Goal: Task Accomplishment & Management: Manage account settings

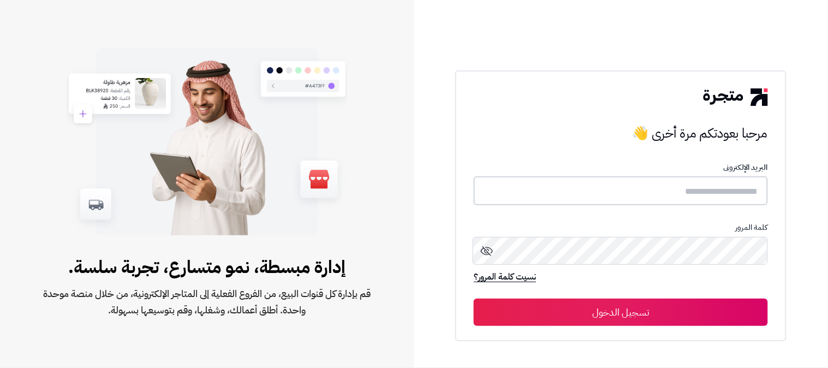
click at [617, 192] on input "text" at bounding box center [621, 190] width 294 height 29
type input "**********"
click at [474, 298] on button "تسجيل الدخول" at bounding box center [621, 311] width 294 height 27
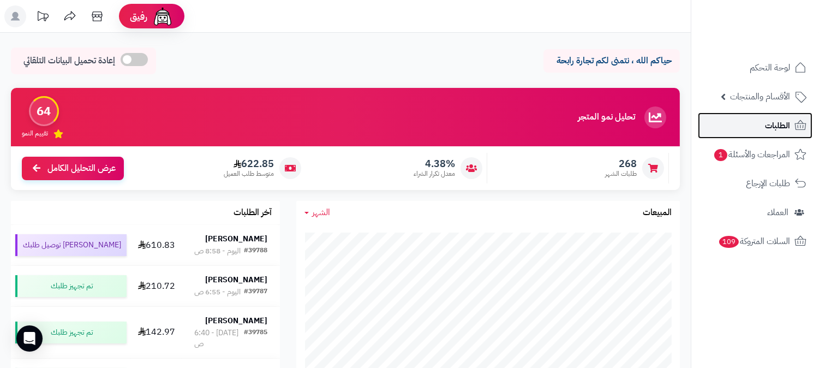
click at [772, 118] on span "الطلبات" at bounding box center [777, 125] width 25 height 15
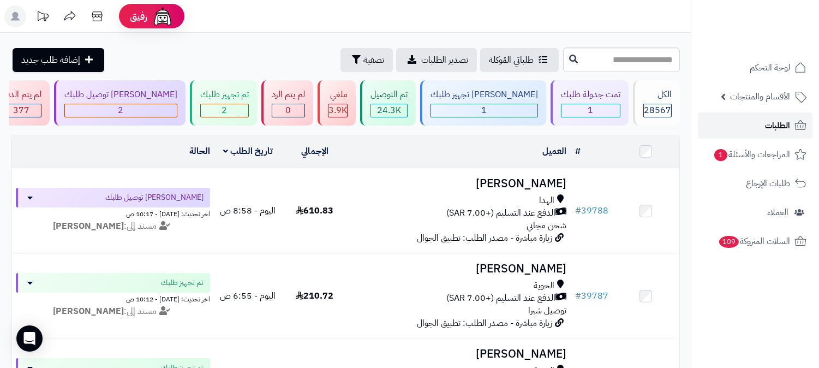
click at [765, 122] on span "الطلبات" at bounding box center [777, 125] width 25 height 15
click at [248, 104] on div "2" at bounding box center [224, 110] width 47 height 13
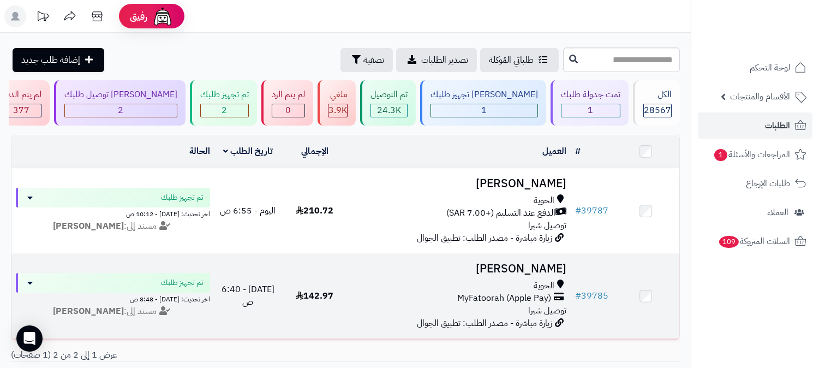
click at [532, 264] on h3 "[PERSON_NAME]" at bounding box center [460, 269] width 214 height 13
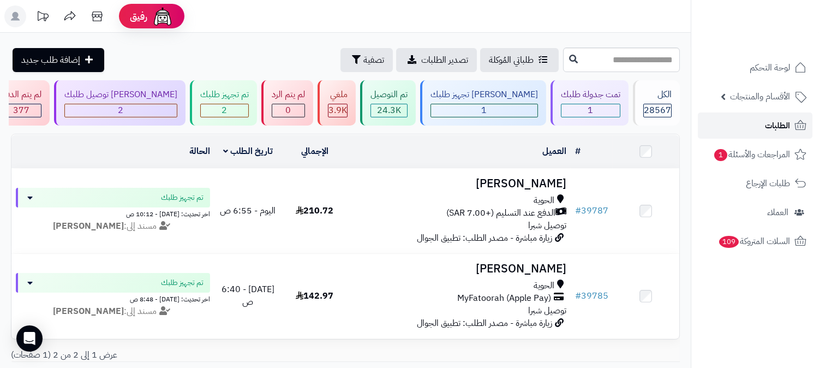
click at [768, 119] on span "الطلبات" at bounding box center [777, 125] width 25 height 15
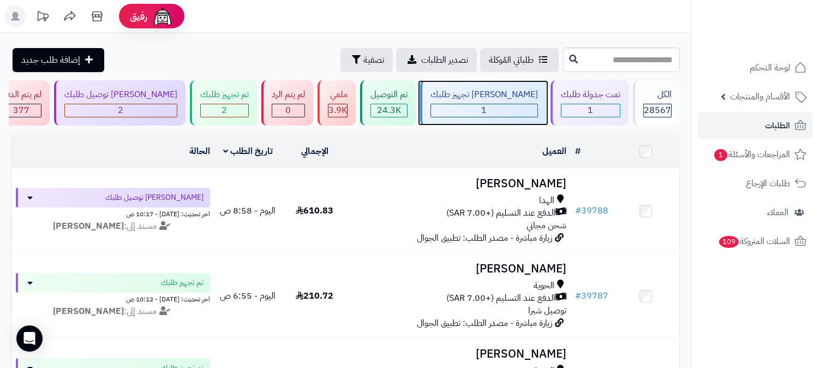
click at [512, 102] on div "جاري تجهيز طلبك 1" at bounding box center [483, 102] width 126 height 45
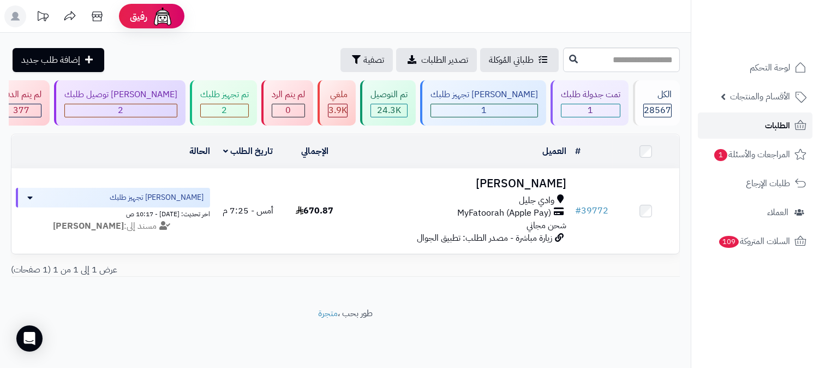
click at [779, 121] on span "الطلبات" at bounding box center [777, 125] width 25 height 15
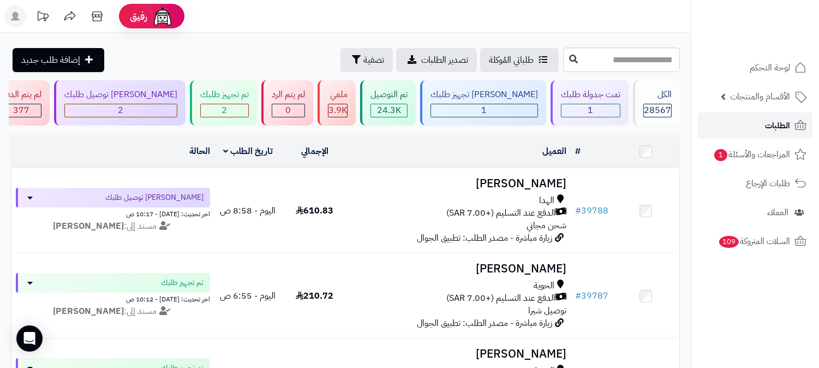
click at [771, 122] on span "الطلبات" at bounding box center [777, 125] width 25 height 15
click at [784, 122] on span "الطلبات" at bounding box center [777, 125] width 25 height 15
click at [742, 149] on span "المراجعات والأسئلة 1" at bounding box center [752, 154] width 76 height 15
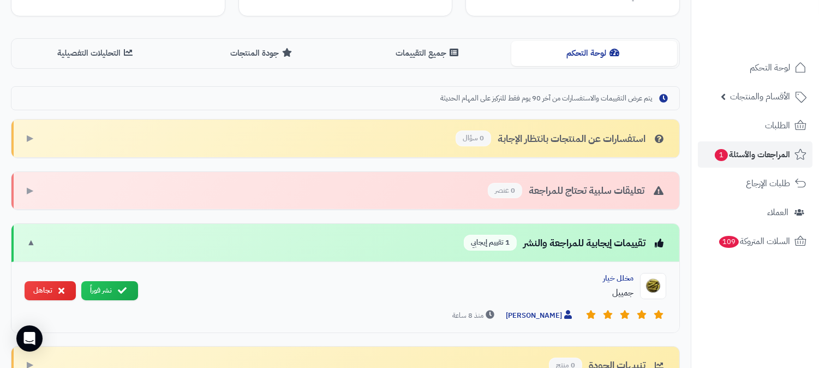
scroll to position [361, 0]
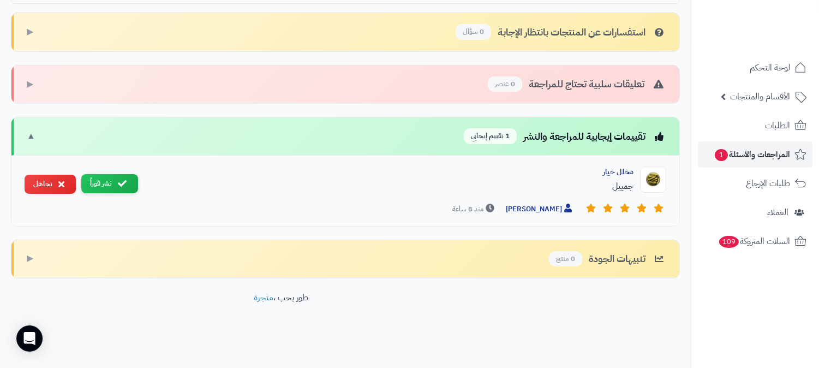
click at [121, 175] on button "نشر فوراً" at bounding box center [109, 183] width 57 height 19
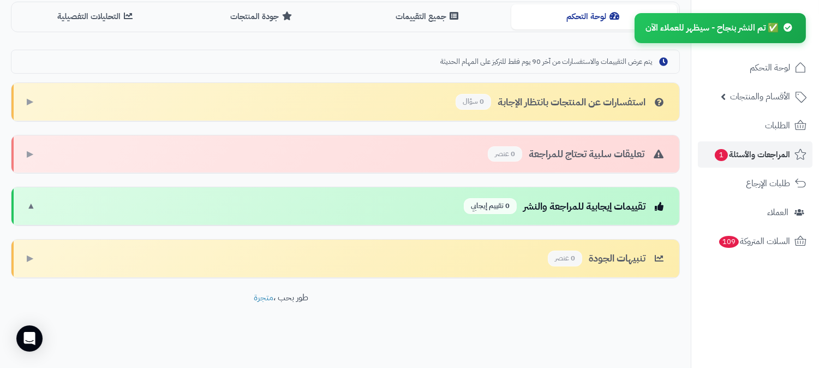
scroll to position [291, 0]
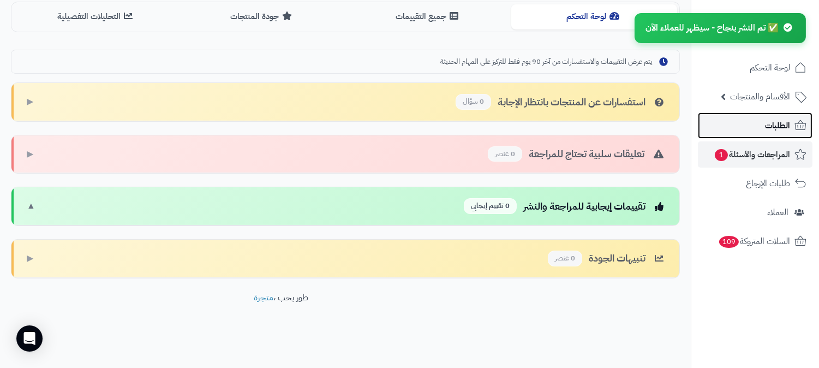
click at [767, 122] on span "الطلبات" at bounding box center [777, 125] width 25 height 15
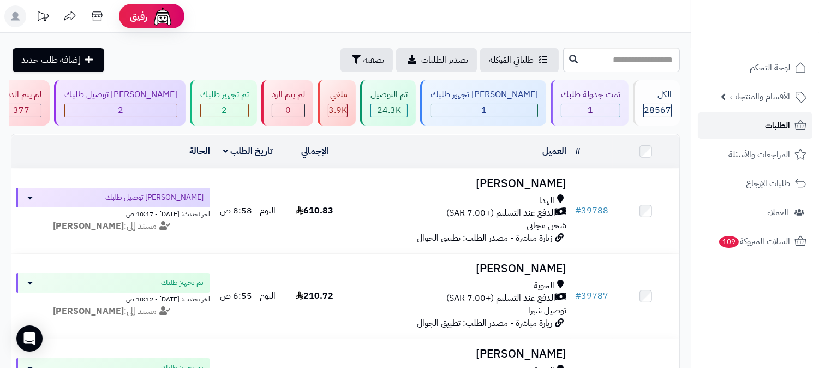
drag, startPoint x: 755, startPoint y: 115, endPoint x: 575, endPoint y: 73, distance: 184.8
click at [755, 114] on link "الطلبات" at bounding box center [755, 125] width 115 height 26
click at [591, 97] on div "تمت جدولة طلبك" at bounding box center [590, 94] width 59 height 13
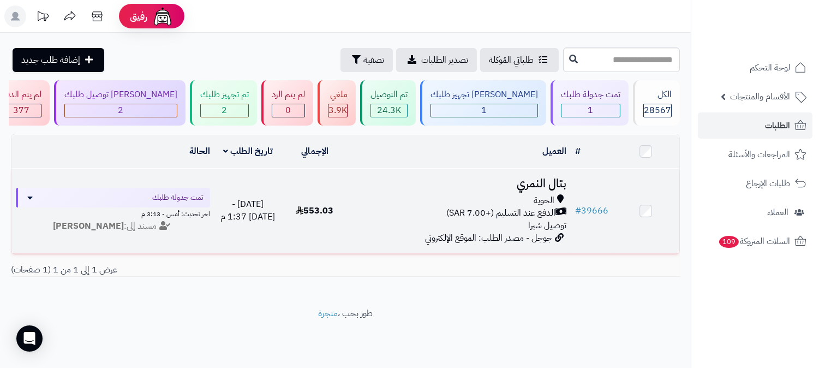
click at [531, 182] on h3 "بتال النمري" at bounding box center [460, 183] width 214 height 13
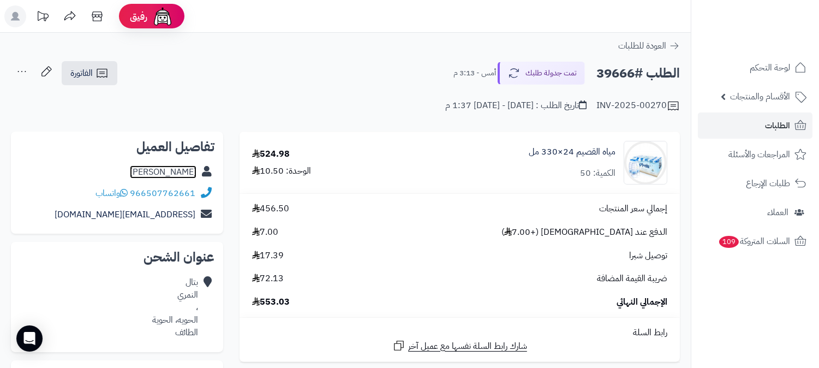
click at [186, 168] on link "[PERSON_NAME]" at bounding box center [163, 171] width 67 height 13
click at [780, 128] on span "الطلبات" at bounding box center [777, 125] width 25 height 15
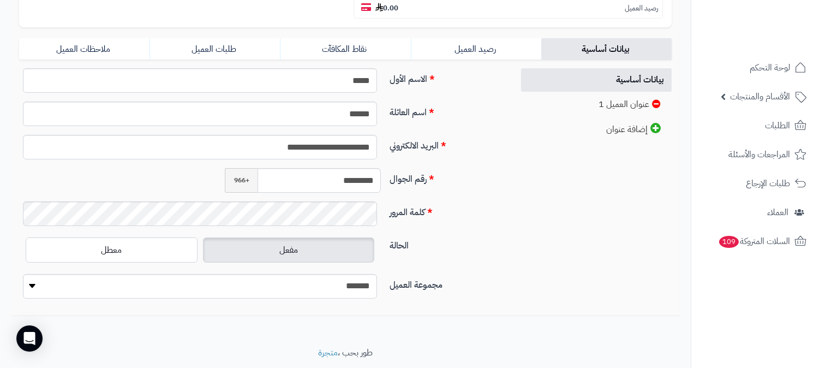
scroll to position [242, 0]
click at [342, 168] on input "*********" at bounding box center [319, 180] width 123 height 25
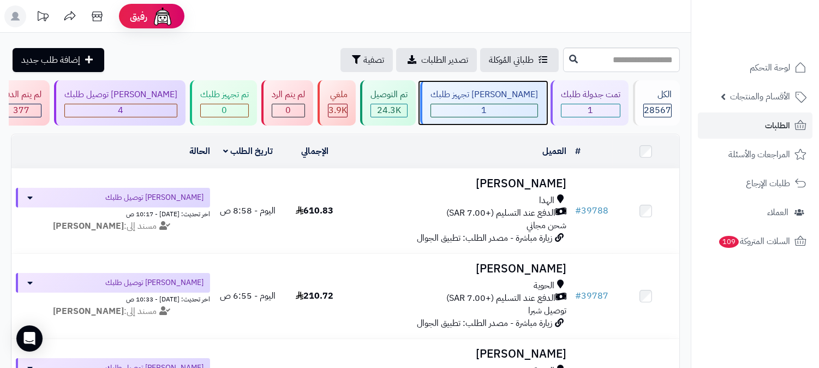
click at [518, 100] on div "[PERSON_NAME] تجهيز طلبك" at bounding box center [485, 94] width 108 height 13
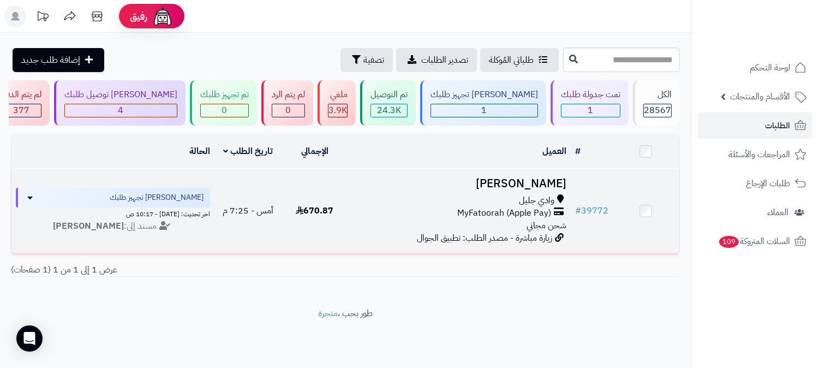
click at [541, 178] on h3 "[PERSON_NAME]" at bounding box center [460, 183] width 214 height 13
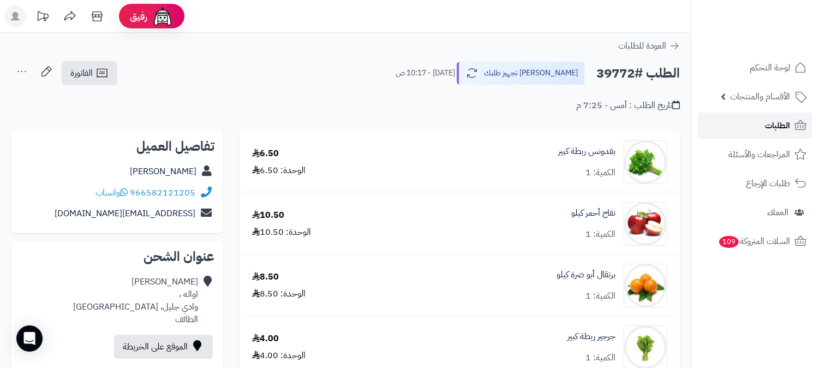
click at [762, 122] on link "الطلبات" at bounding box center [755, 125] width 115 height 26
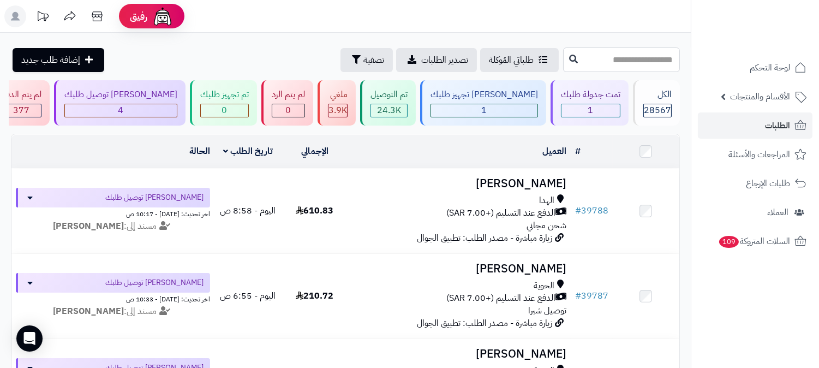
click at [631, 64] on input "text" at bounding box center [621, 59] width 117 height 25
type input "*****"
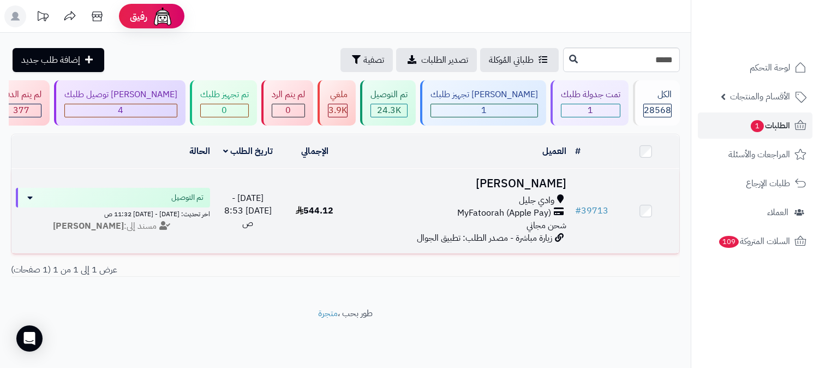
click at [548, 182] on h3 "[PERSON_NAME]" at bounding box center [460, 183] width 214 height 13
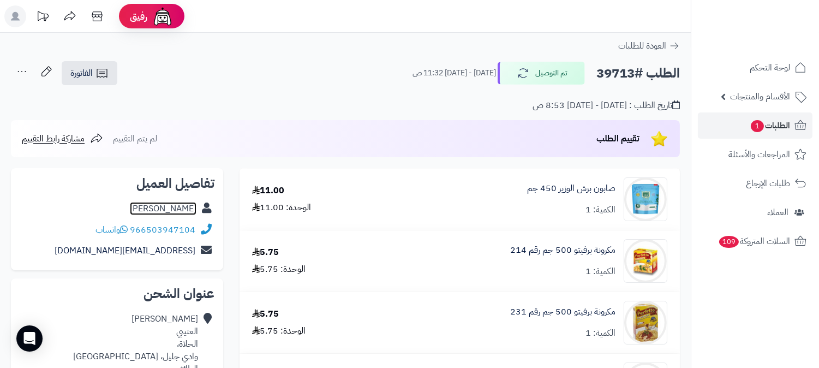
click at [178, 207] on link "محمد العتيبي" at bounding box center [163, 208] width 67 height 13
click at [762, 121] on span "الطلبات 1" at bounding box center [770, 125] width 40 height 15
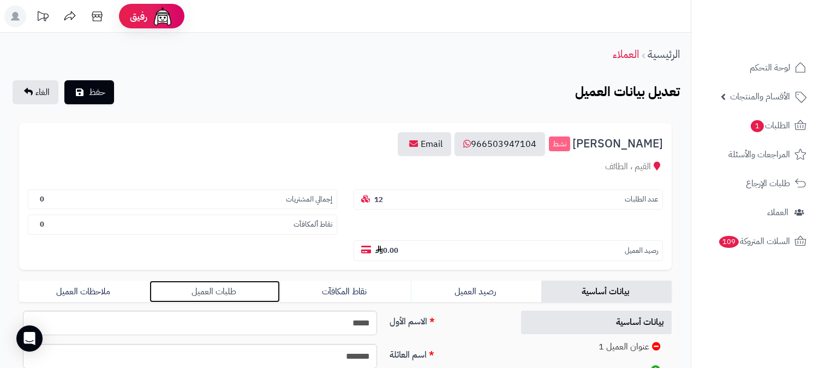
click at [217, 281] on link "طلبات العميل" at bounding box center [215, 292] width 130 height 22
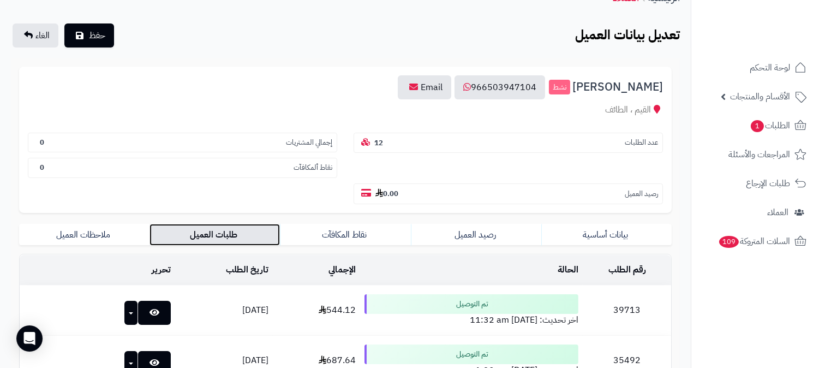
scroll to position [121, 0]
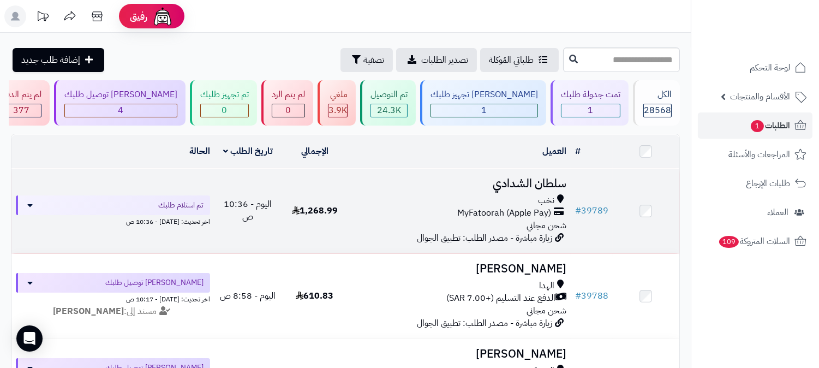
click at [523, 177] on h3 "سلطان الشدادي" at bounding box center [460, 183] width 214 height 13
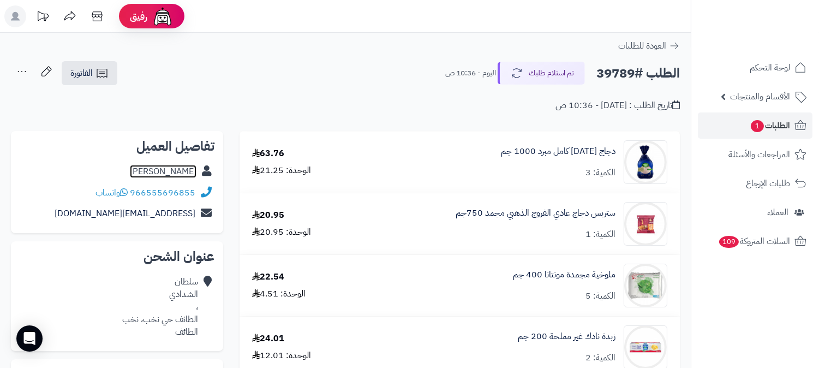
click at [168, 165] on link "سلطان الشدادي" at bounding box center [163, 171] width 67 height 13
click at [611, 67] on h2 "الطلب #39789" at bounding box center [639, 73] width 84 height 22
copy h2 "39789"
click at [768, 123] on span "الطلبات 1" at bounding box center [770, 125] width 40 height 15
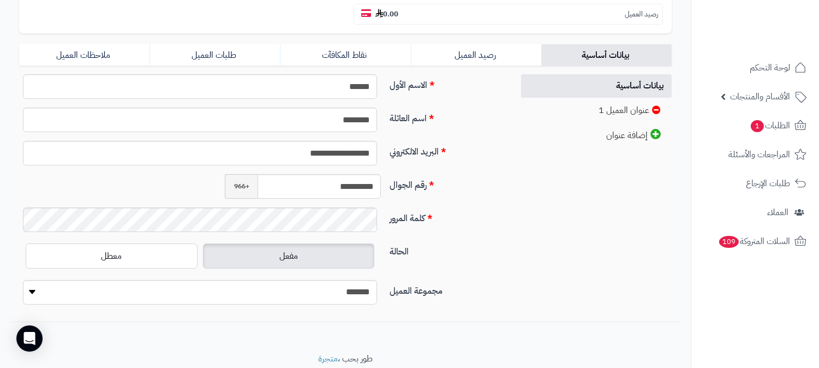
scroll to position [242, 0]
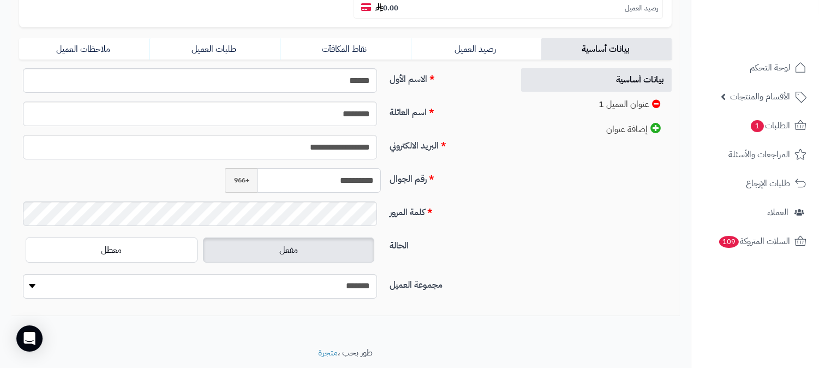
drag, startPoint x: 325, startPoint y: 155, endPoint x: 487, endPoint y: 123, distance: 164.6
click at [487, 123] on div "**********" at bounding box center [262, 187] width 486 height 239
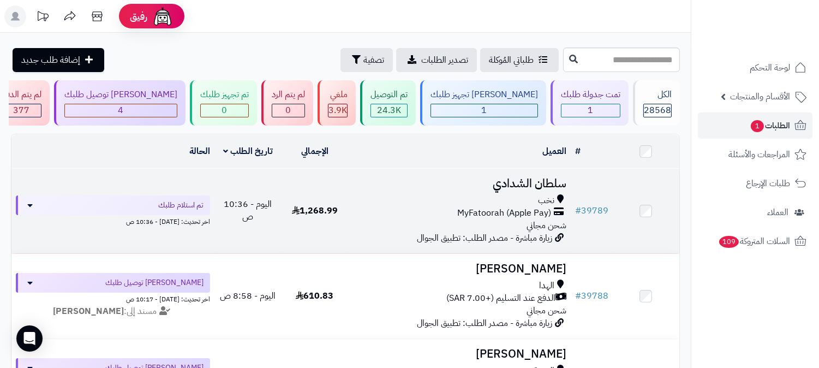
click at [535, 177] on h3 "سلطان الشدادي" at bounding box center [460, 183] width 214 height 13
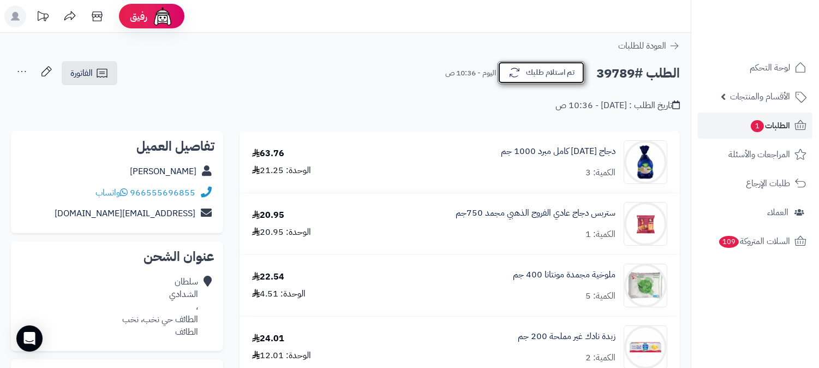
click at [565, 73] on button "تم استلام طلبك" at bounding box center [541, 72] width 87 height 23
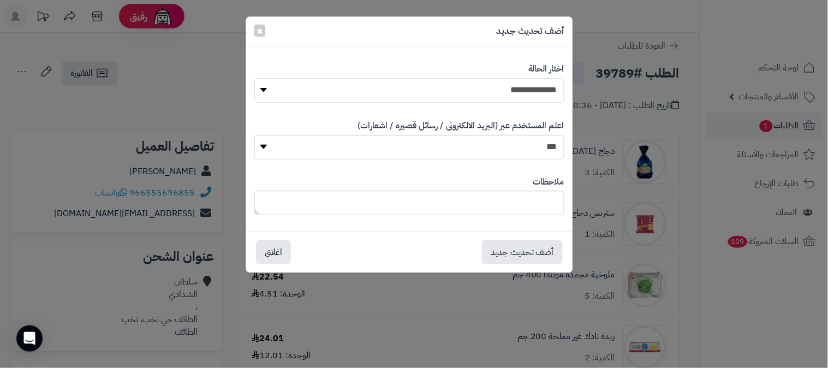
click at [544, 91] on select "**********" at bounding box center [409, 90] width 310 height 25
select select "*"
click at [254, 78] on select "**********" at bounding box center [409, 90] width 310 height 25
click at [537, 249] on button "أضف تحديث جديد" at bounding box center [522, 252] width 81 height 24
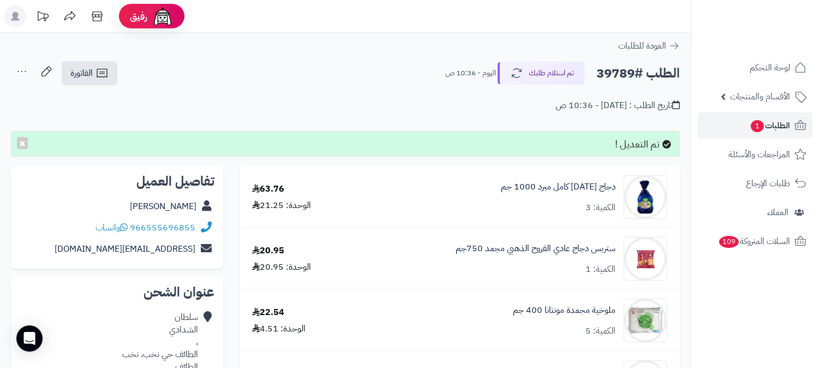
click at [21, 74] on icon at bounding box center [22, 72] width 22 height 22
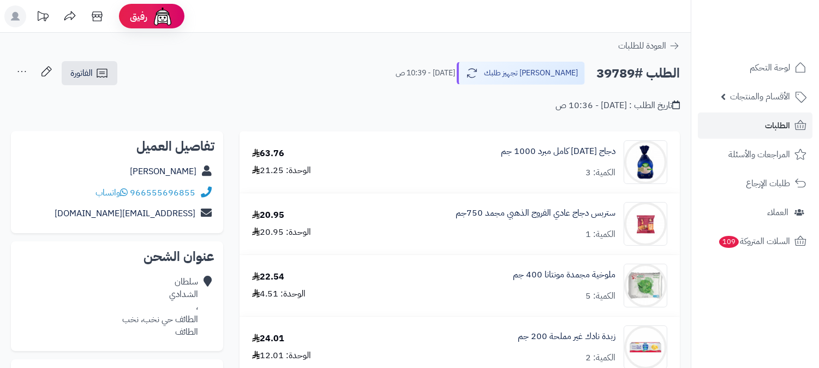
click at [22, 69] on icon at bounding box center [22, 72] width 22 height 22
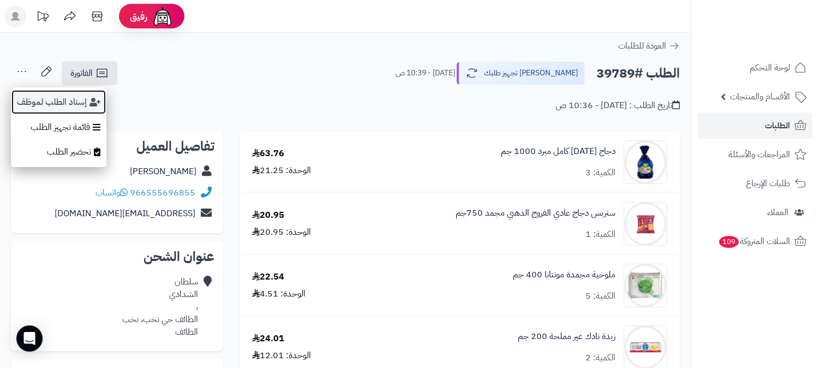
click at [32, 93] on button "إسناد الطلب لموظف" at bounding box center [59, 102] width 96 height 25
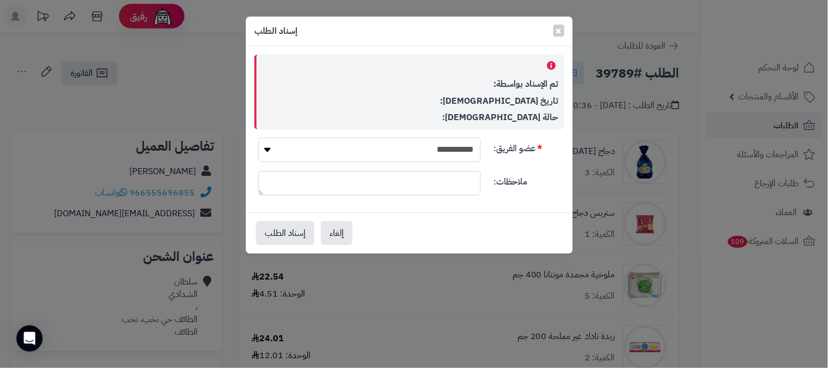
click at [451, 145] on select "**********" at bounding box center [369, 150] width 223 height 25
select select "**"
click at [258, 138] on select "**********" at bounding box center [369, 150] width 223 height 25
click at [300, 228] on button "إسناد الطلب" at bounding box center [285, 232] width 58 height 24
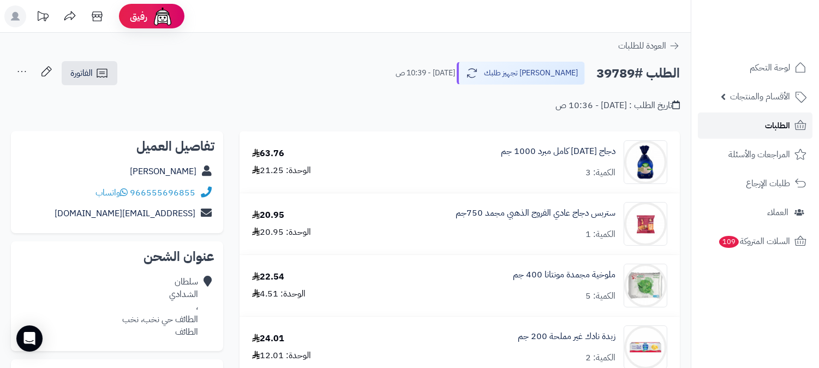
click at [760, 129] on link "الطلبات" at bounding box center [755, 125] width 115 height 26
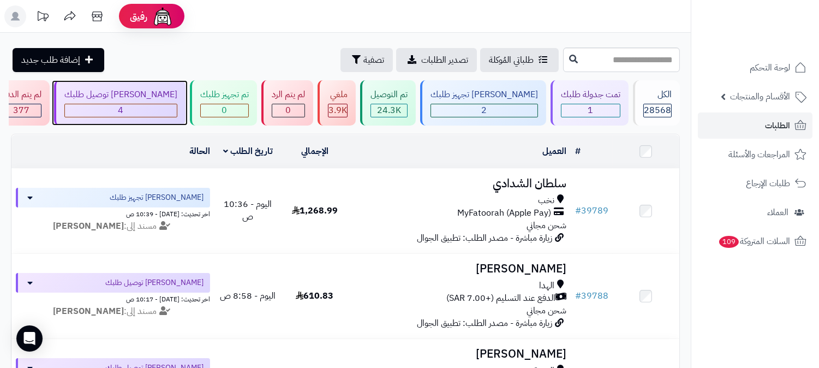
click at [177, 95] on div "[PERSON_NAME] توصيل طلبك" at bounding box center [120, 94] width 113 height 13
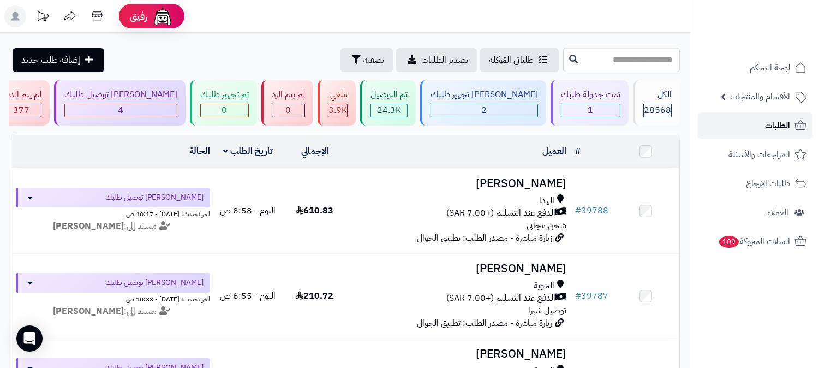
click at [755, 122] on link "الطلبات" at bounding box center [755, 125] width 115 height 26
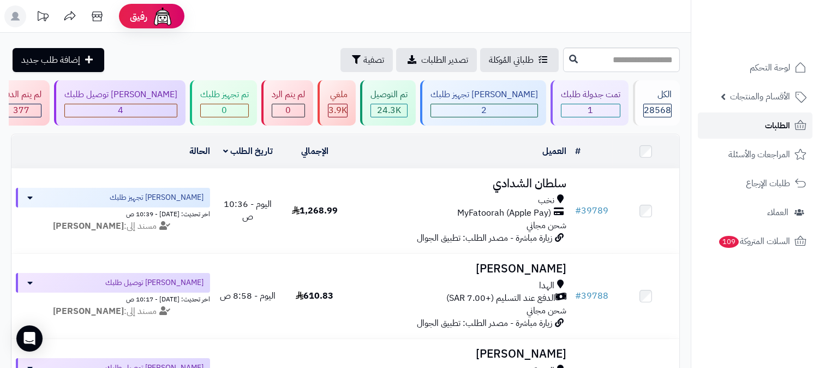
click at [782, 123] on span "الطلبات" at bounding box center [777, 125] width 25 height 15
click at [768, 124] on span "الطلبات" at bounding box center [777, 125] width 25 height 15
click at [766, 122] on span "الطلبات" at bounding box center [777, 125] width 25 height 15
click at [760, 117] on link "الطلبات" at bounding box center [755, 125] width 115 height 26
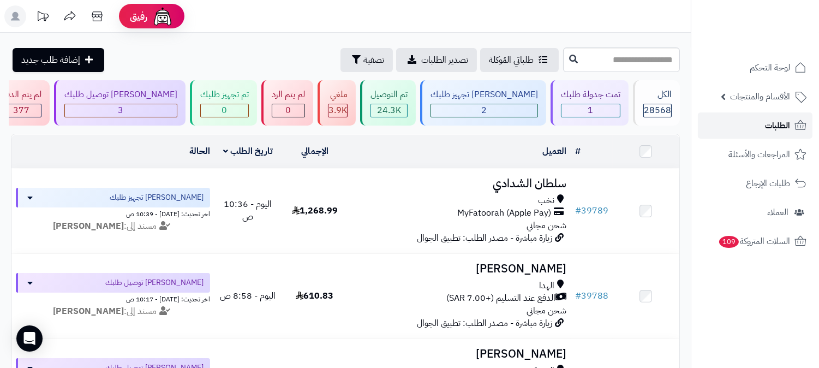
click at [776, 123] on span "الطلبات" at bounding box center [777, 125] width 25 height 15
click at [784, 122] on span "الطلبات" at bounding box center [777, 125] width 25 height 15
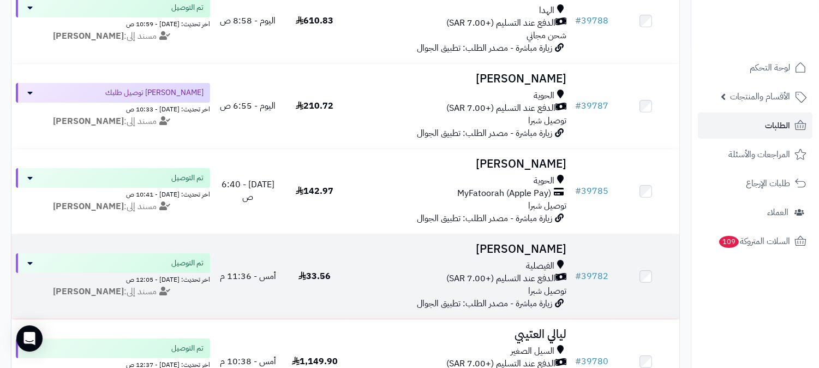
scroll to position [61, 0]
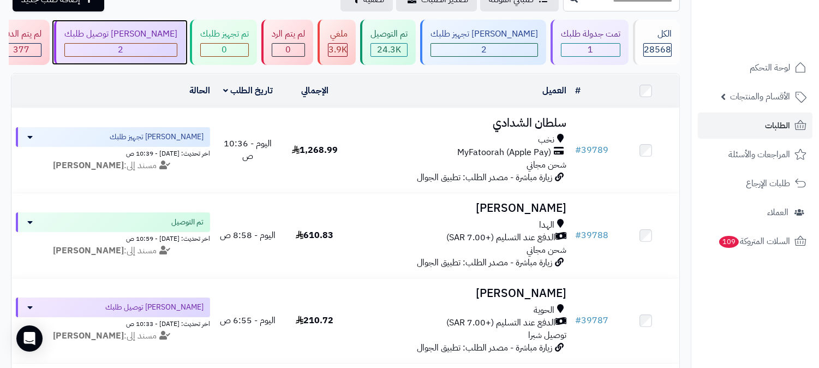
click at [177, 40] on div "[PERSON_NAME] توصيل طلبك" at bounding box center [120, 34] width 113 height 13
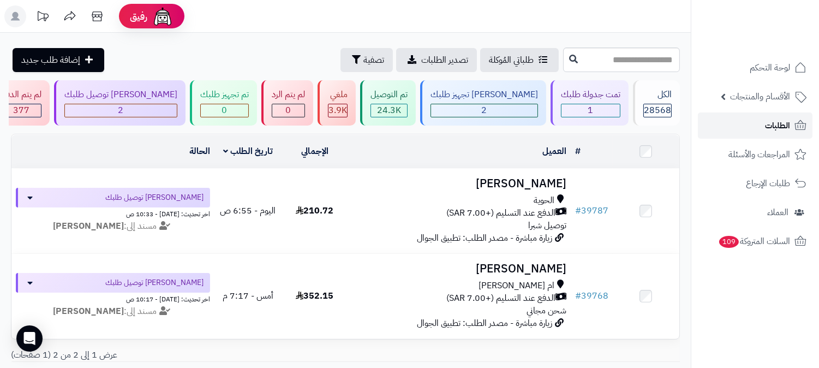
click at [757, 123] on link "الطلبات" at bounding box center [755, 125] width 115 height 26
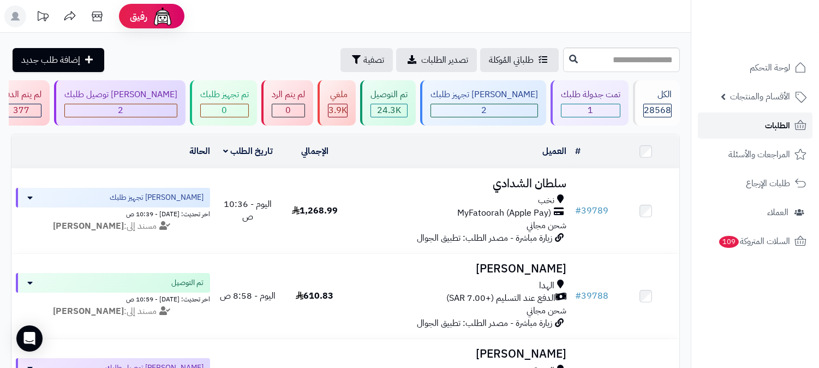
click at [757, 123] on link "الطلبات" at bounding box center [755, 125] width 115 height 26
click at [772, 123] on span "الطلبات" at bounding box center [777, 125] width 25 height 15
click at [726, 129] on link "الطلبات" at bounding box center [755, 125] width 115 height 26
click at [792, 118] on link "الطلبات" at bounding box center [755, 125] width 115 height 26
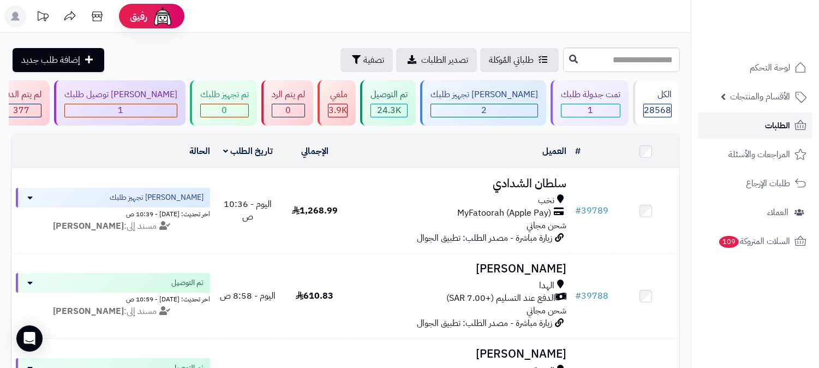
click at [765, 123] on link "الطلبات" at bounding box center [755, 125] width 115 height 26
click at [766, 126] on span "الطلبات" at bounding box center [777, 125] width 25 height 15
click at [786, 119] on span "الطلبات" at bounding box center [777, 125] width 25 height 15
click at [754, 126] on link "الطلبات" at bounding box center [755, 125] width 115 height 26
click at [749, 132] on link "الطلبات" at bounding box center [755, 125] width 115 height 26
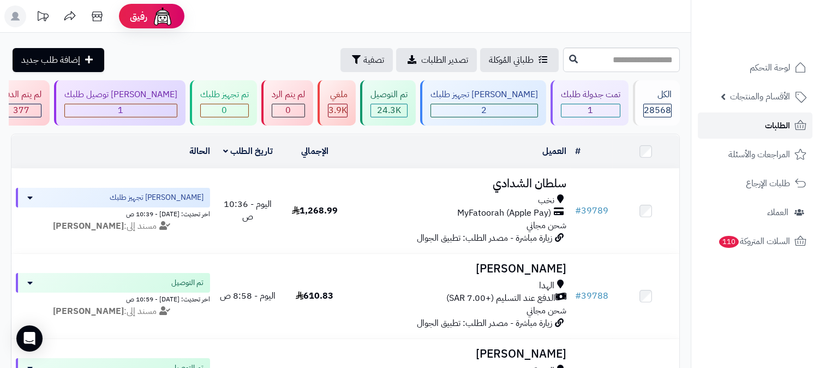
click at [748, 116] on link "الطلبات" at bounding box center [755, 125] width 115 height 26
click at [741, 122] on link "الطلبات" at bounding box center [755, 125] width 115 height 26
click at [779, 116] on link "الطلبات" at bounding box center [755, 125] width 115 height 26
click at [775, 133] on span "الطلبات" at bounding box center [777, 125] width 25 height 15
click at [760, 66] on span "لوحة التحكم" at bounding box center [770, 67] width 40 height 15
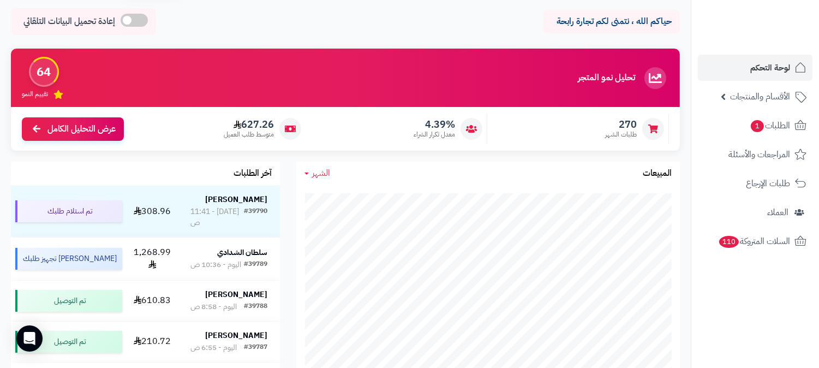
scroll to position [61, 0]
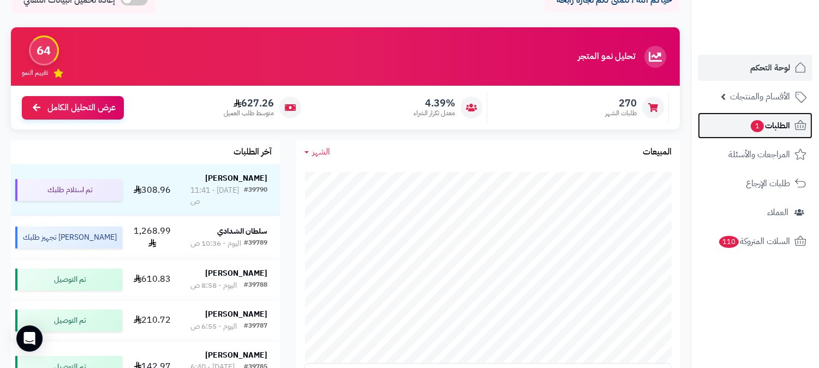
click at [782, 120] on span "الطلبات 1" at bounding box center [770, 125] width 40 height 15
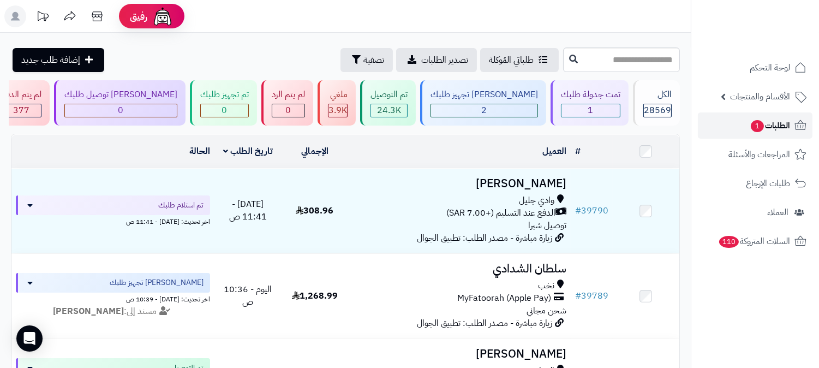
click at [768, 124] on span "الطلبات 1" at bounding box center [770, 125] width 40 height 15
click at [777, 124] on span "الطلبات 1" at bounding box center [770, 125] width 40 height 15
click at [510, 96] on div "[PERSON_NAME] تجهيز طلبك" at bounding box center [485, 94] width 108 height 13
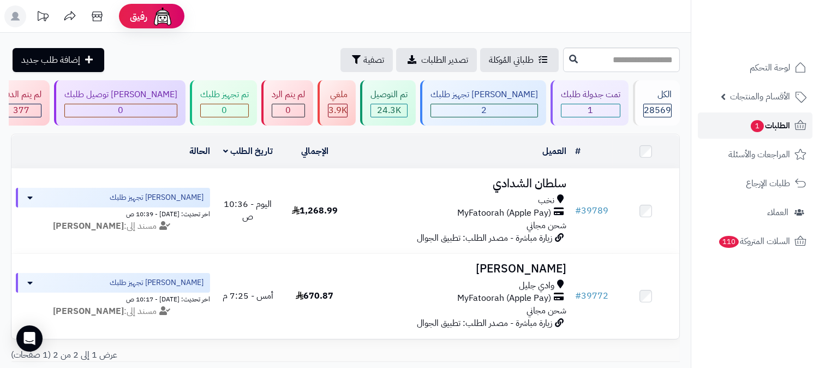
click at [764, 123] on span "الطلبات 1" at bounding box center [770, 125] width 40 height 15
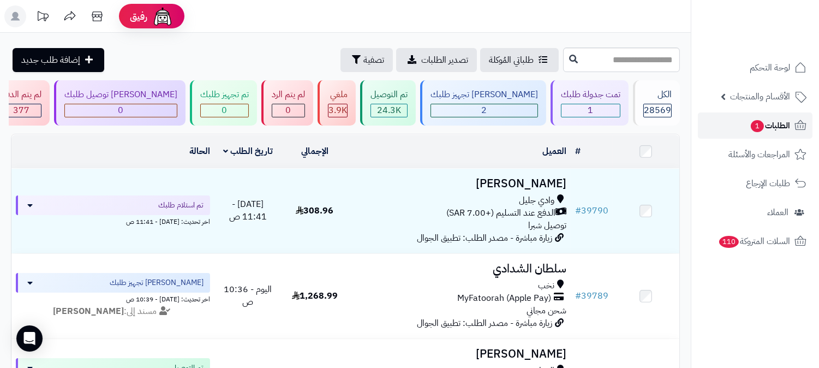
click at [784, 121] on span "الطلبات 1" at bounding box center [770, 125] width 40 height 15
click at [772, 111] on ul "لوحة التحكم الأقسام والمنتجات المنتجات الأقسام الماركات مواصفات المنتجات مواصفا…" at bounding box center [756, 155] width 128 height 200
click at [776, 122] on span "الطلبات 1" at bounding box center [770, 125] width 40 height 15
click at [732, 128] on link "الطلبات 1" at bounding box center [755, 125] width 115 height 26
click at [765, 127] on span "الطلبات 1" at bounding box center [770, 125] width 40 height 15
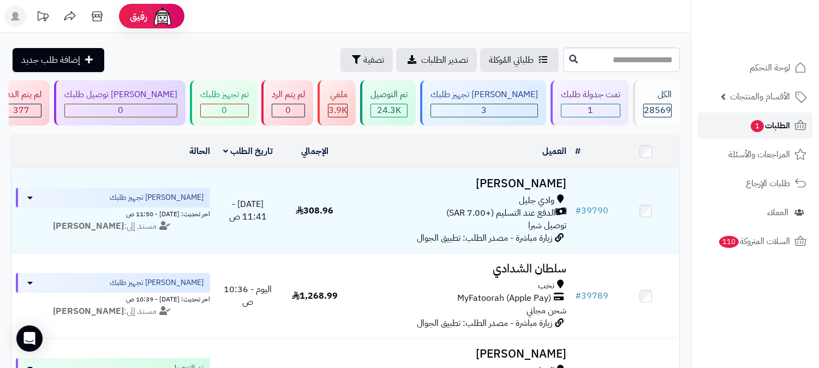
click at [790, 121] on link "الطلبات 1" at bounding box center [755, 125] width 115 height 26
click at [94, 14] on icon at bounding box center [97, 16] width 10 height 10
click at [772, 126] on span "الطلبات 1" at bounding box center [770, 125] width 40 height 15
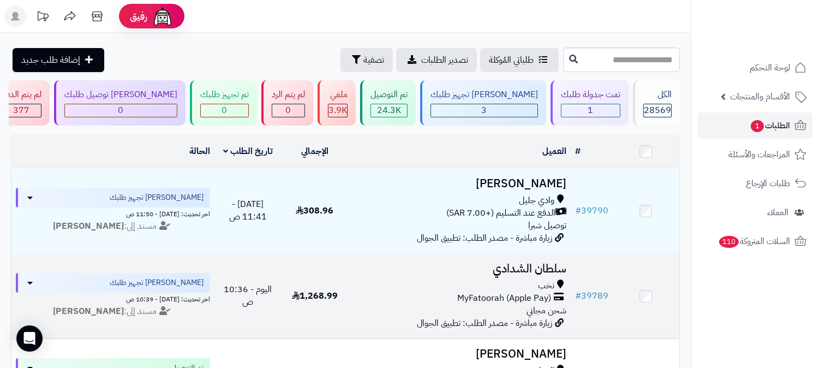
click at [538, 266] on h3 "سلطان الشدادي" at bounding box center [460, 269] width 214 height 13
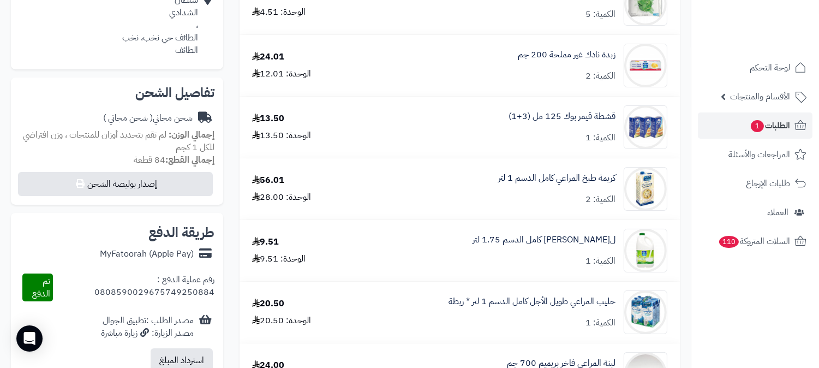
scroll to position [303, 0]
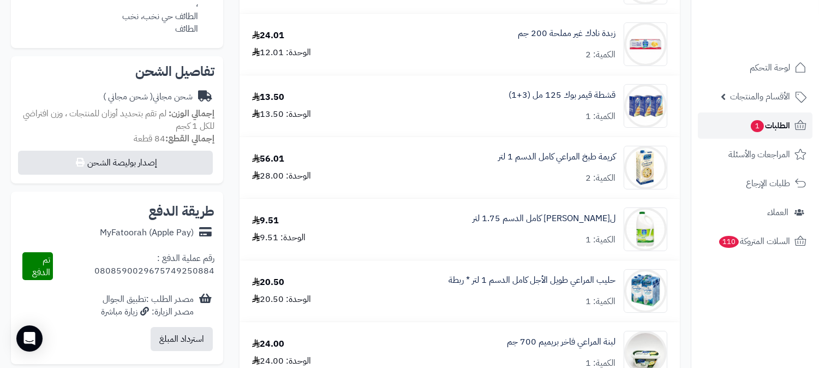
click at [772, 122] on span "الطلبات 1" at bounding box center [770, 125] width 40 height 15
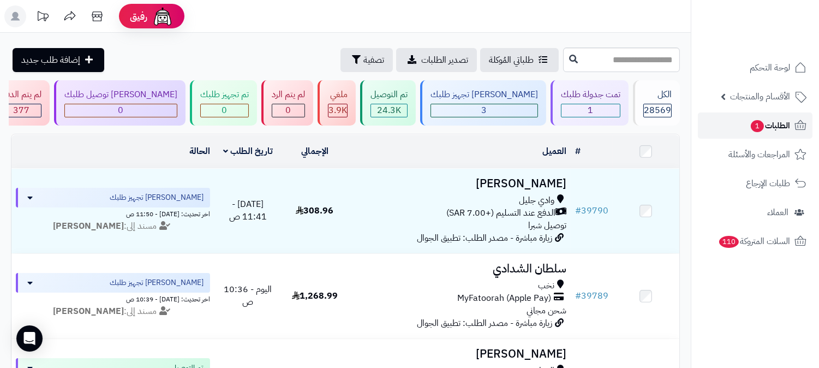
click at [779, 120] on span "الطلبات 1" at bounding box center [770, 125] width 40 height 15
click at [778, 123] on span "الطلبات 1" at bounding box center [770, 125] width 40 height 15
click at [773, 124] on span "الطلبات 1" at bounding box center [770, 125] width 40 height 15
click at [779, 246] on span "السلات المتروكة 110" at bounding box center [754, 241] width 73 height 15
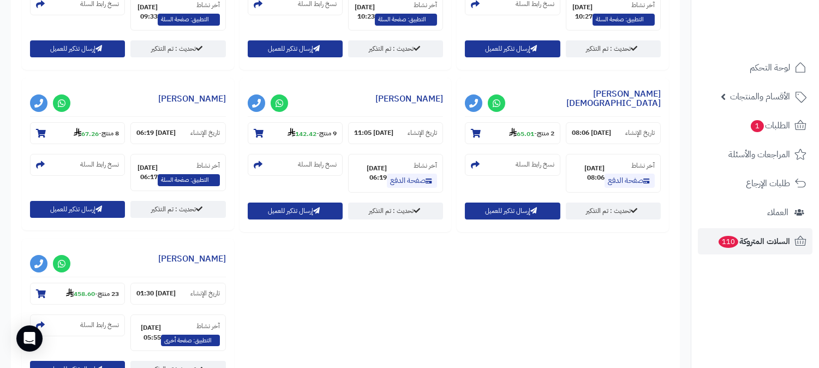
scroll to position [546, 0]
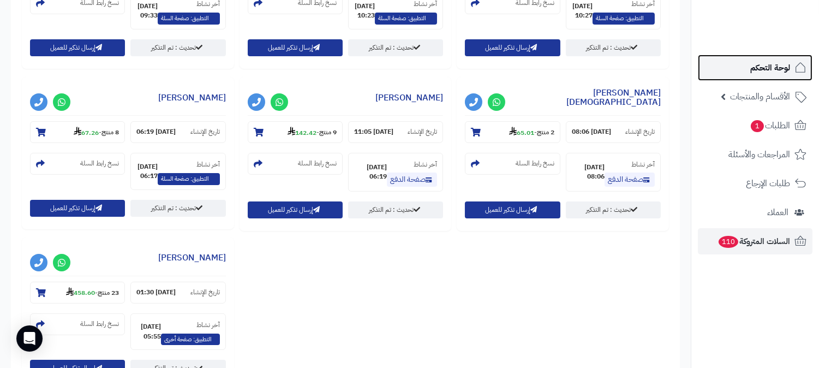
click at [788, 64] on span "لوحة التحكم" at bounding box center [770, 67] width 40 height 15
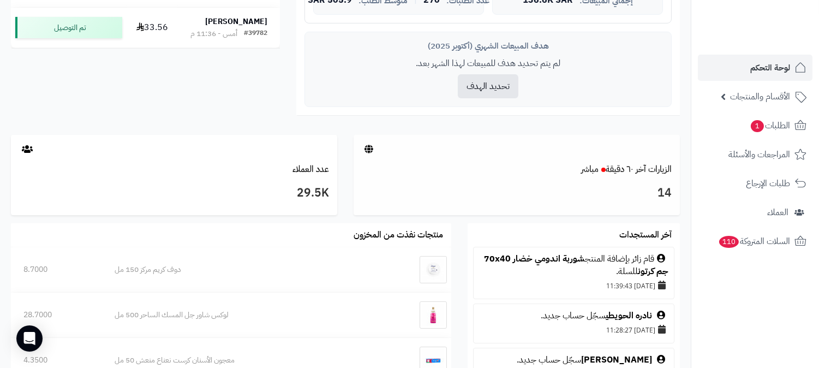
scroll to position [485, 0]
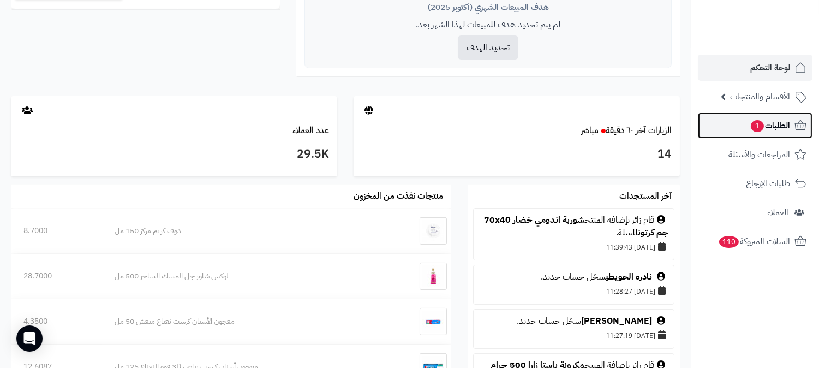
click at [777, 127] on span "الطلبات 1" at bounding box center [770, 125] width 40 height 15
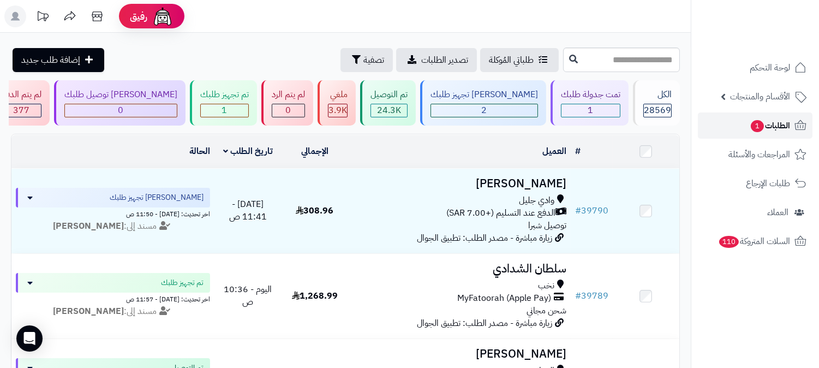
click at [777, 127] on span "الطلبات 1" at bounding box center [770, 125] width 40 height 15
click at [783, 126] on span "الطلبات 1" at bounding box center [770, 125] width 40 height 15
click at [787, 243] on span "السلات المتروكة 110" at bounding box center [754, 241] width 73 height 15
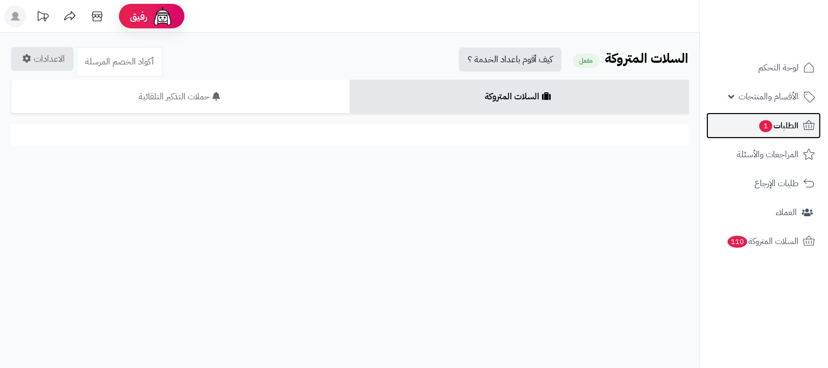
click at [784, 118] on span "الطلبات 1" at bounding box center [779, 125] width 40 height 15
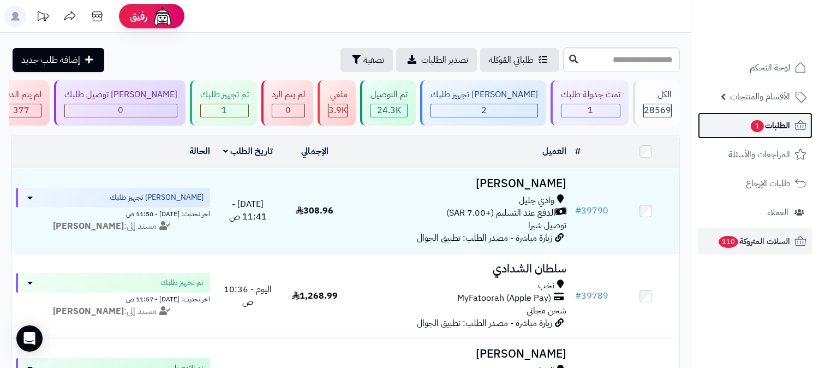
click at [777, 123] on span "الطلبات 1" at bounding box center [770, 125] width 40 height 15
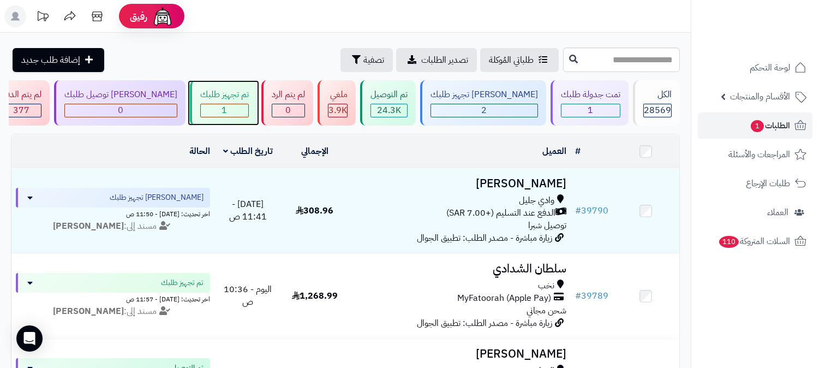
click at [257, 102] on div "تم تجهيز طلبك 1" at bounding box center [223, 102] width 67 height 45
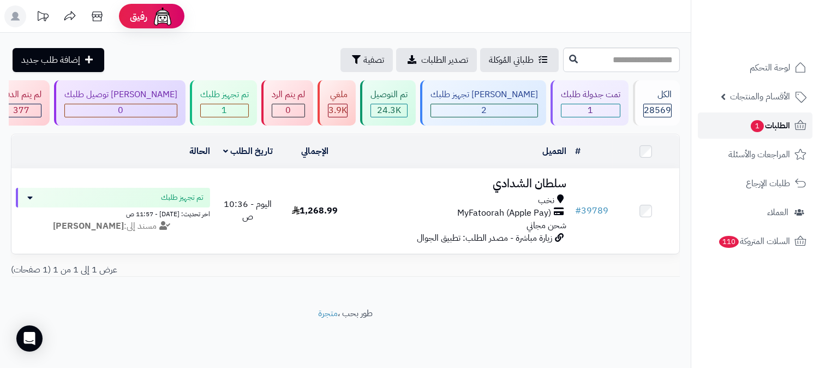
click at [780, 118] on span "الطلبات 1" at bounding box center [770, 125] width 40 height 15
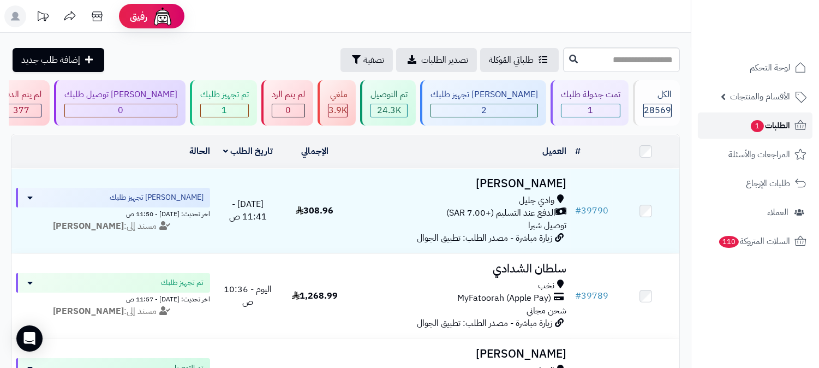
click at [781, 120] on span "الطلبات 1" at bounding box center [770, 125] width 40 height 15
click at [759, 122] on span "1" at bounding box center [757, 126] width 13 height 12
click at [768, 129] on span "الطلبات 1" at bounding box center [770, 125] width 40 height 15
click at [781, 127] on span "الطلبات 1" at bounding box center [770, 125] width 40 height 15
click at [774, 127] on span "الطلبات 1" at bounding box center [770, 125] width 40 height 15
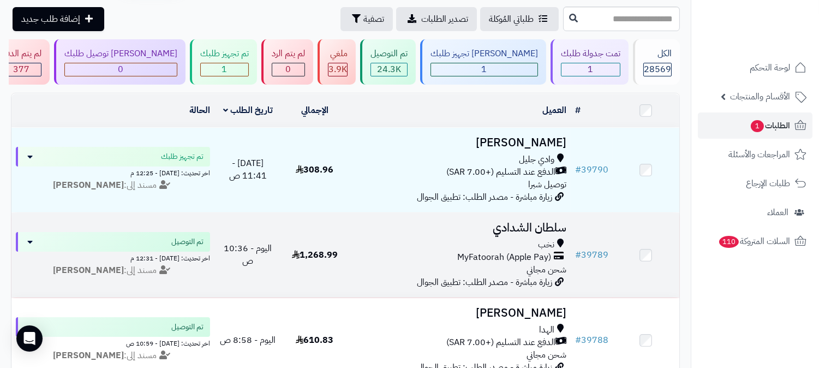
scroll to position [61, 0]
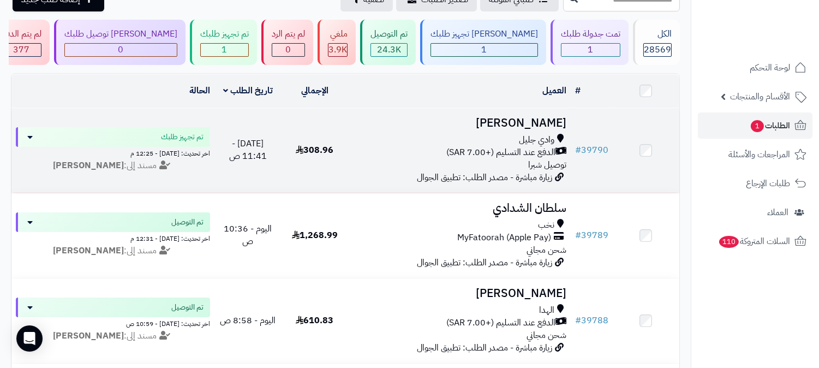
click at [536, 120] on h3 "بنت البقمي" at bounding box center [460, 123] width 214 height 13
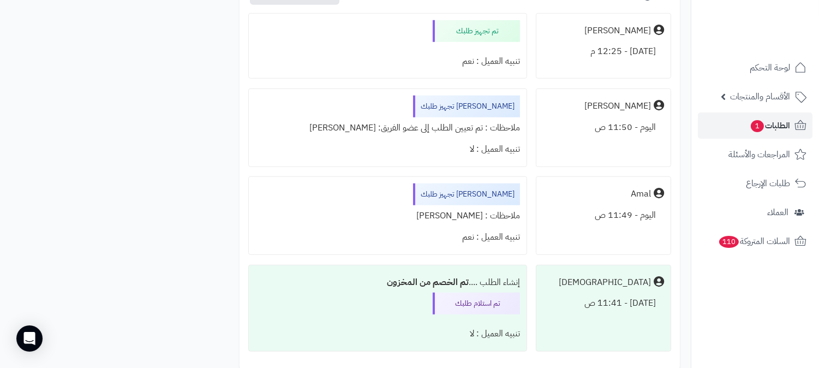
scroll to position [1516, 0]
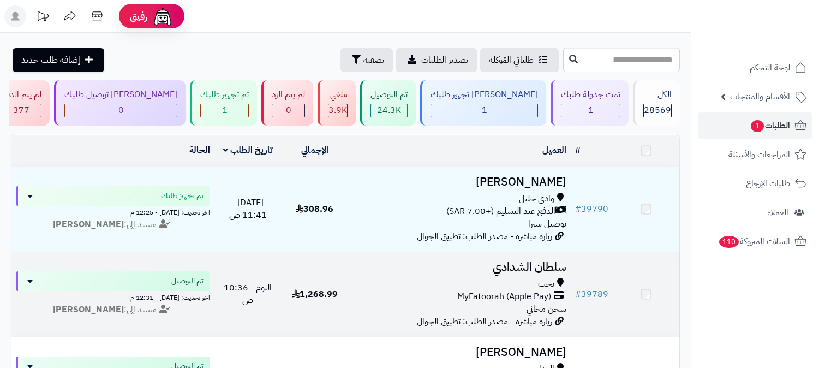
scroll to position [61, 0]
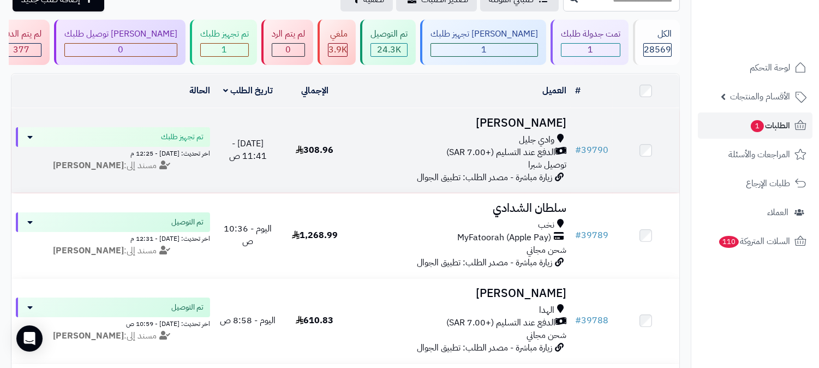
click at [537, 123] on h3 "[PERSON_NAME]" at bounding box center [460, 123] width 214 height 13
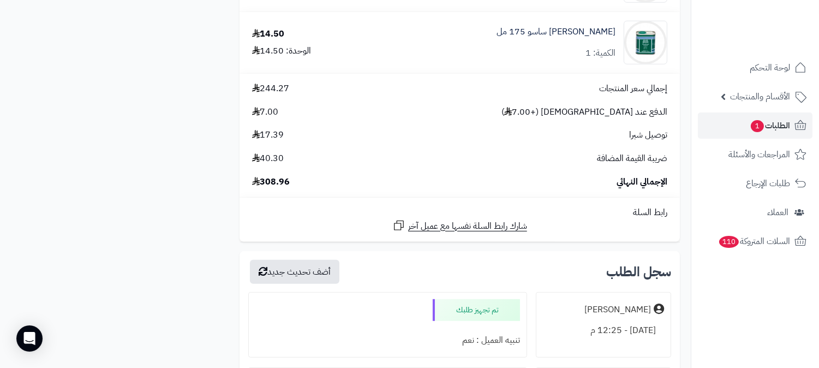
scroll to position [1152, 0]
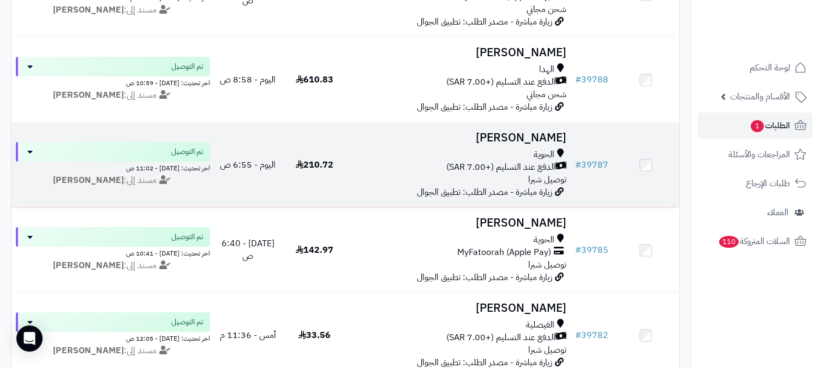
scroll to position [303, 0]
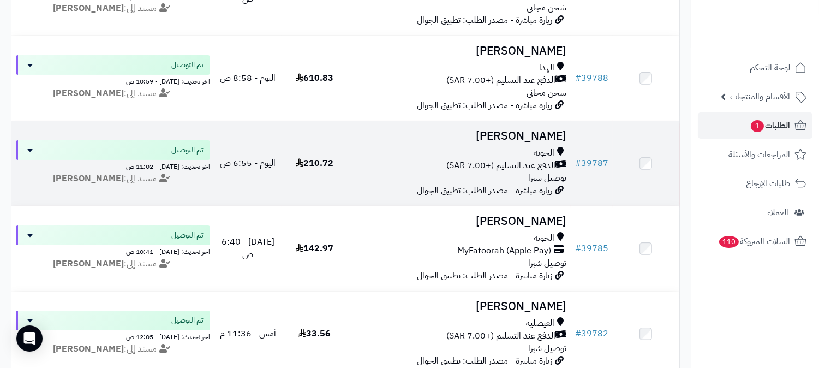
click at [541, 133] on h3 "مالك المطيري" at bounding box center [460, 136] width 214 height 13
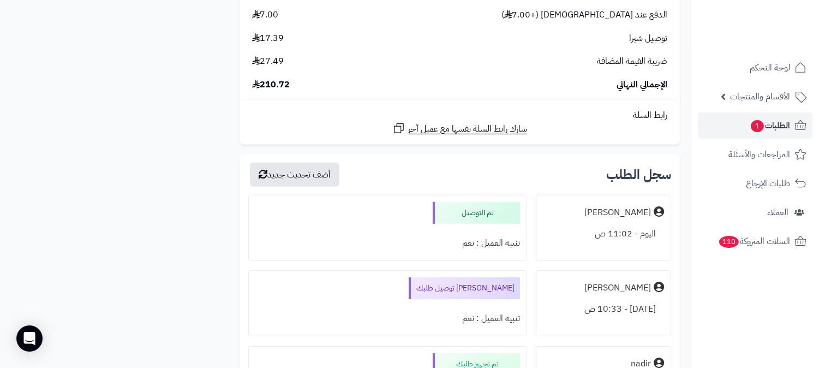
scroll to position [728, 0]
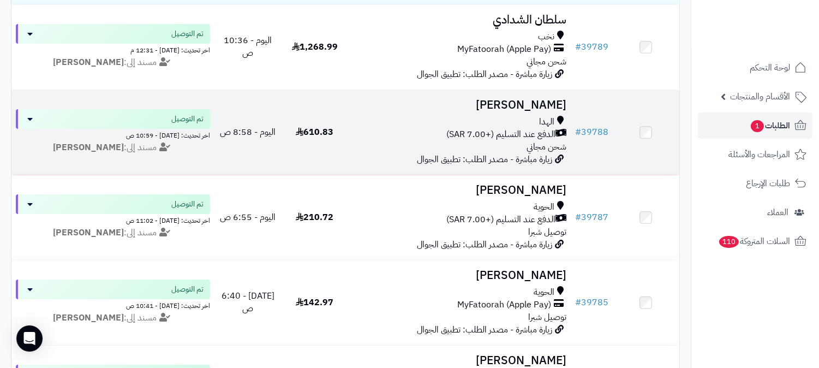
scroll to position [182, 0]
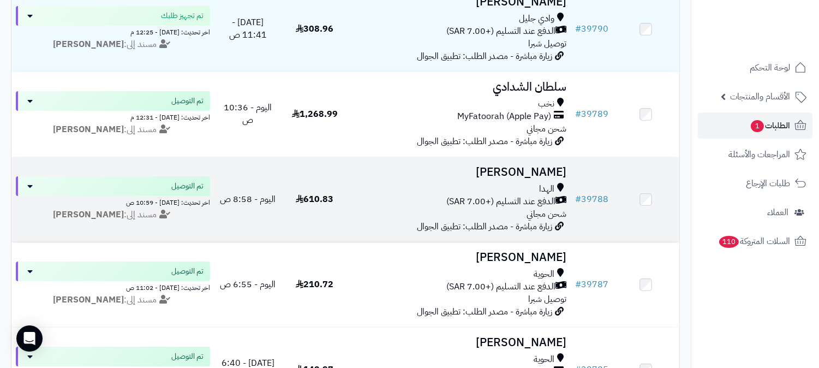
click at [541, 166] on h3 "[PERSON_NAME]" at bounding box center [460, 172] width 214 height 13
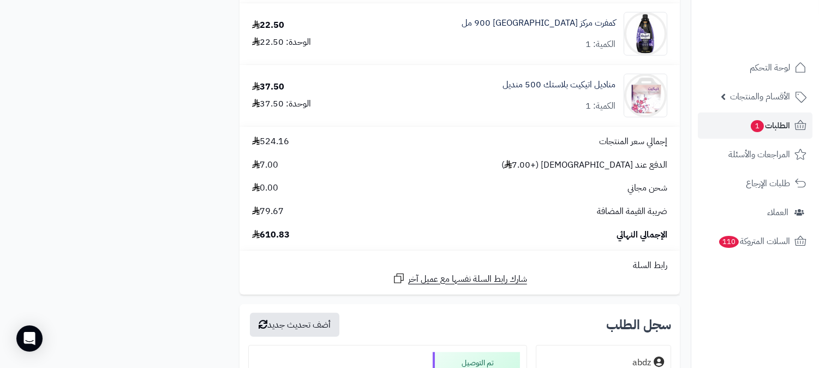
scroll to position [1334, 0]
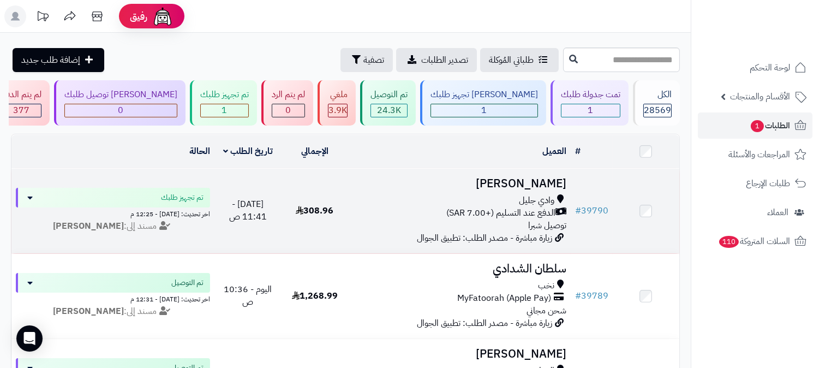
click at [546, 182] on h3 "بنت البقمي" at bounding box center [460, 183] width 214 height 13
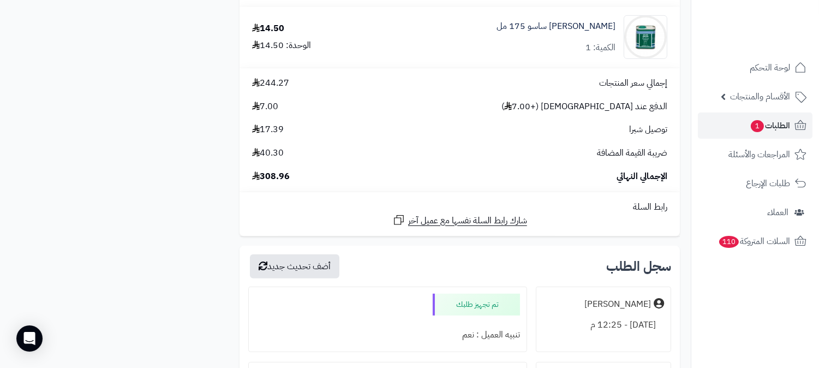
scroll to position [1152, 0]
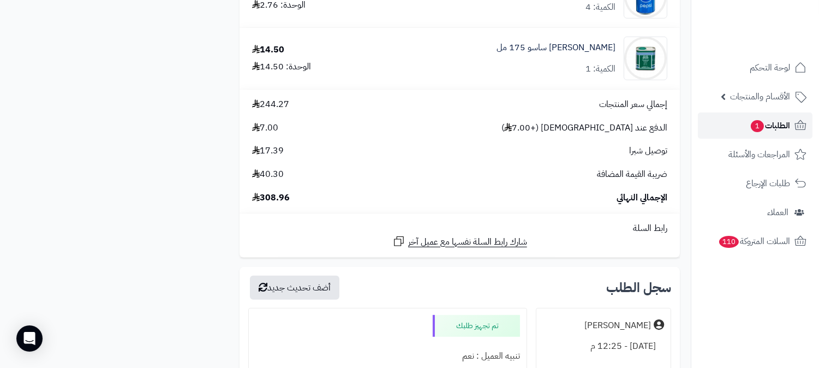
click at [776, 121] on span "الطلبات 1" at bounding box center [770, 125] width 40 height 15
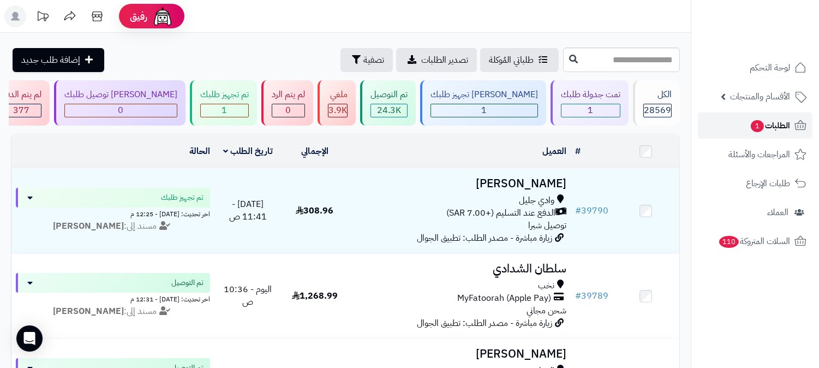
click at [779, 131] on span "الطلبات 1" at bounding box center [770, 125] width 40 height 15
click at [785, 118] on span "الطلبات 1" at bounding box center [770, 125] width 40 height 15
click at [766, 126] on span "الطلبات" at bounding box center [777, 125] width 25 height 15
click at [782, 118] on span "الطلبات" at bounding box center [777, 125] width 25 height 15
click at [759, 127] on link "الطلبات" at bounding box center [755, 125] width 115 height 26
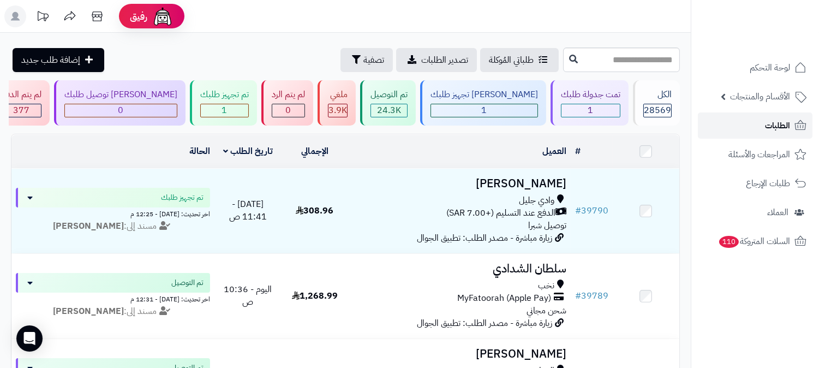
click at [759, 127] on link "الطلبات" at bounding box center [755, 125] width 115 height 26
click at [771, 130] on span "الطلبات" at bounding box center [777, 125] width 25 height 15
click at [787, 123] on span "الطلبات" at bounding box center [777, 125] width 25 height 15
